Goal: Task Accomplishment & Management: Use online tool/utility

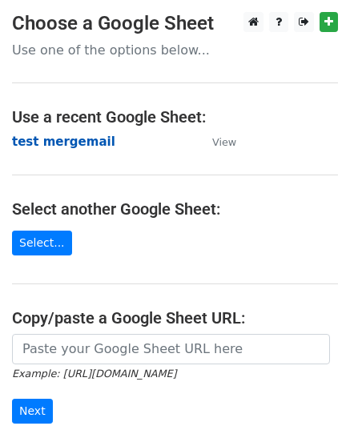
click at [46, 144] on strong "test mergemail" at bounding box center [63, 141] width 103 height 14
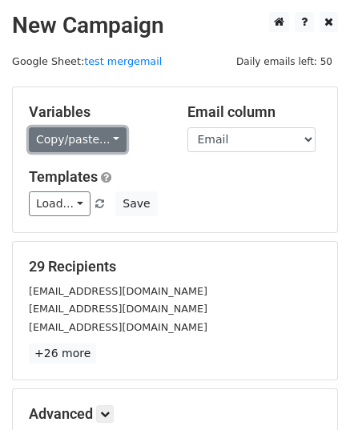
click at [90, 146] on link "Copy/paste..." at bounding box center [78, 139] width 98 height 25
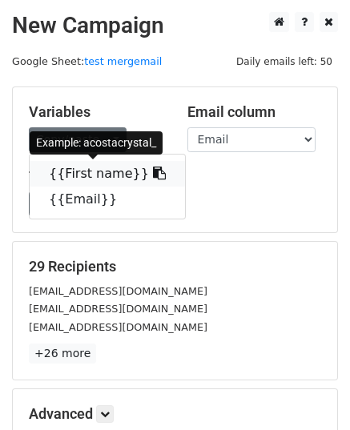
click at [74, 174] on link "{{First name}}" at bounding box center [107, 174] width 155 height 26
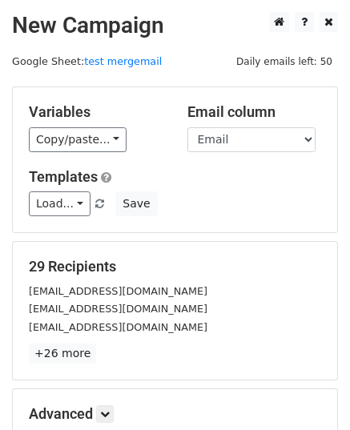
scroll to position [189, 0]
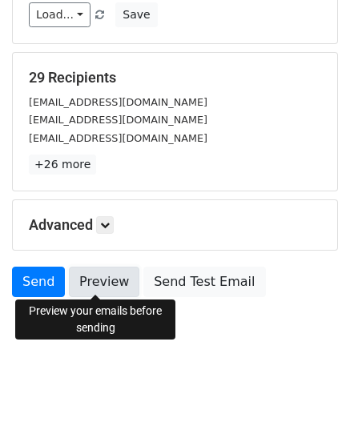
click at [83, 285] on link "Preview" at bounding box center [104, 282] width 70 height 30
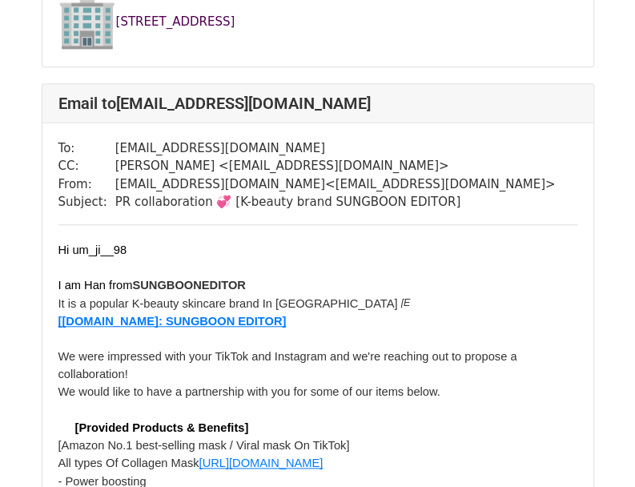
scroll to position [4162, 0]
